Goal: Task Accomplishment & Management: Complete application form

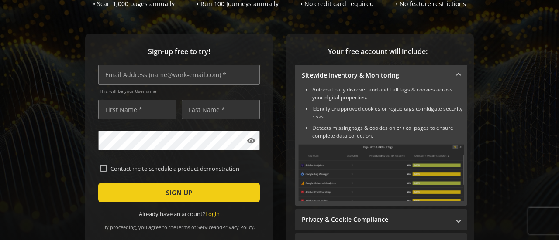
scroll to position [87, 0]
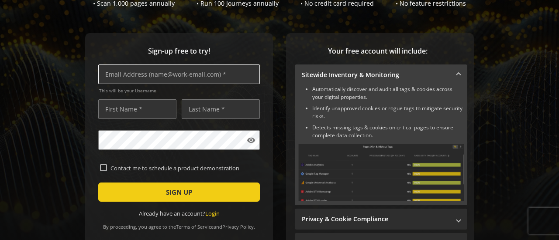
click at [189, 77] on input "text" at bounding box center [178, 75] width 161 height 20
type input "[EMAIL_ADDRESS][DOMAIN_NAME]"
click at [155, 76] on input "[EMAIL_ADDRESS][DOMAIN_NAME]" at bounding box center [178, 75] width 161 height 20
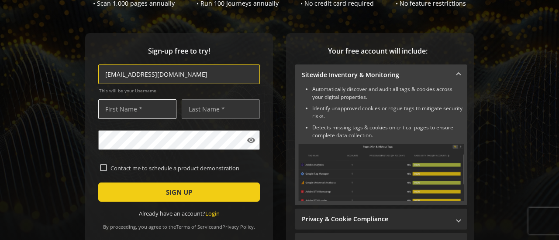
type input "[EMAIL_ADDRESS][DOMAIN_NAME]"
click at [137, 108] on input "text" at bounding box center [137, 110] width 78 height 20
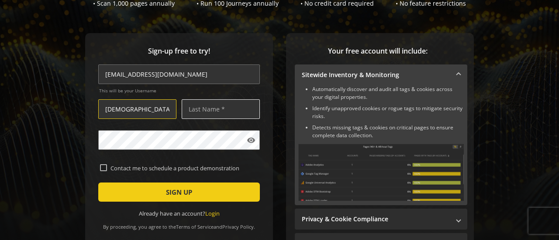
type input "[DEMOGRAPHIC_DATA]"
click at [209, 109] on input "text" at bounding box center [221, 110] width 78 height 20
type input "Babu"
click at [100, 165] on input "Contact me to schedule a product demonstration" at bounding box center [103, 168] width 7 height 7
checkbox input "true"
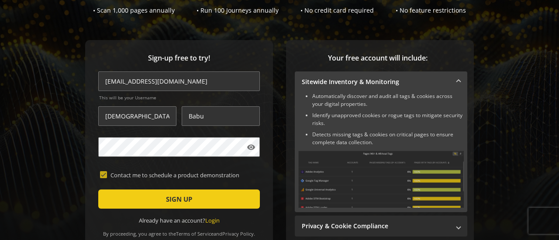
scroll to position [131, 0]
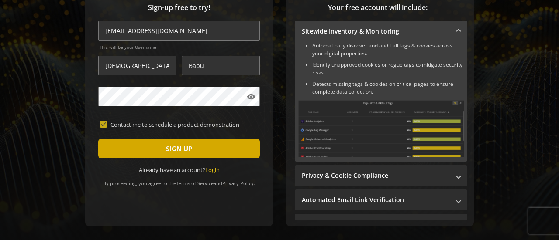
click at [181, 150] on span "SIGN UP" at bounding box center [179, 149] width 26 height 16
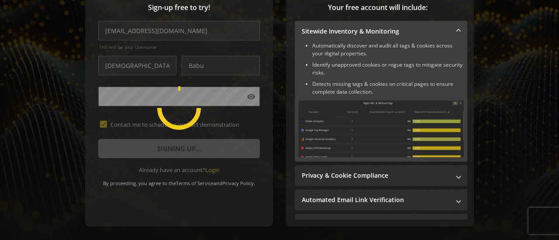
scroll to position [87, 0]
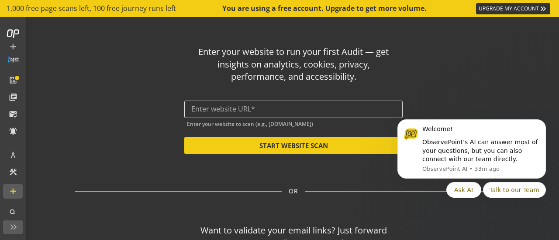
click at [229, 111] on input "text" at bounding box center [293, 109] width 204 height 8
